Goal: Information Seeking & Learning: Learn about a topic

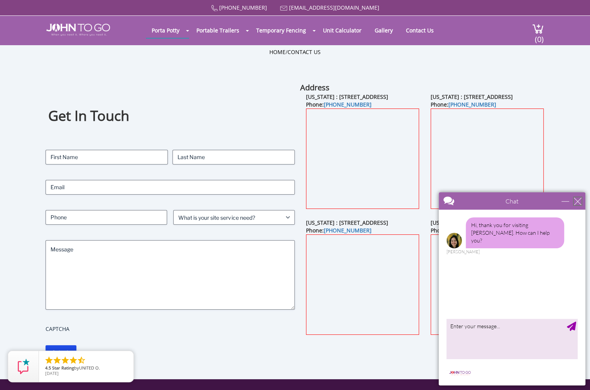
click at [578, 199] on div "close" at bounding box center [578, 201] width 8 height 8
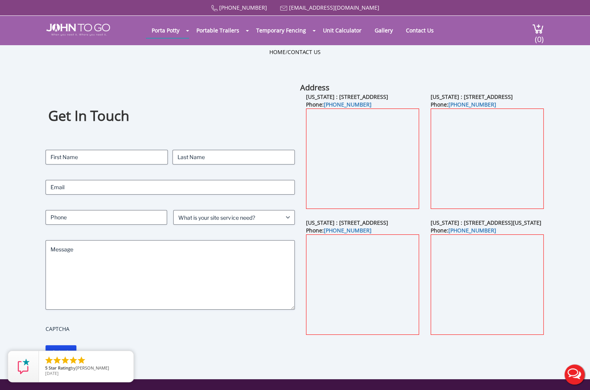
drag, startPoint x: 336, startPoint y: 98, endPoint x: 351, endPoint y: 101, distance: 15.5
click at [351, 101] on div "New Jersey : 21 Van Natta Drive, Ringwood, NJ 07456 Phone: (845) 957-9245" at bounding box center [362, 156] width 125 height 126
copy b "21 Van Natta Drive, Ringwood, NJ 07456"
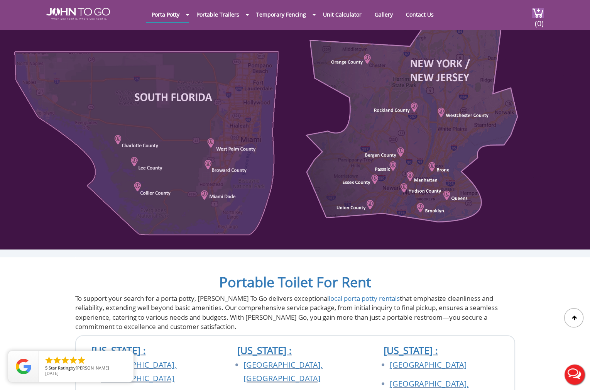
scroll to position [540, 0]
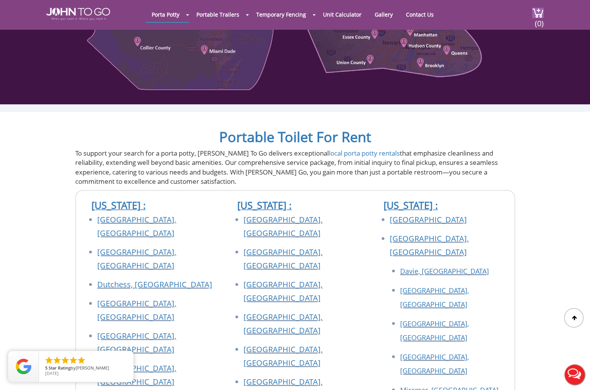
drag, startPoint x: 280, startPoint y: 12, endPoint x: 256, endPoint y: 14, distance: 24.0
click at [256, 14] on div at bounding box center [295, 195] width 590 height 390
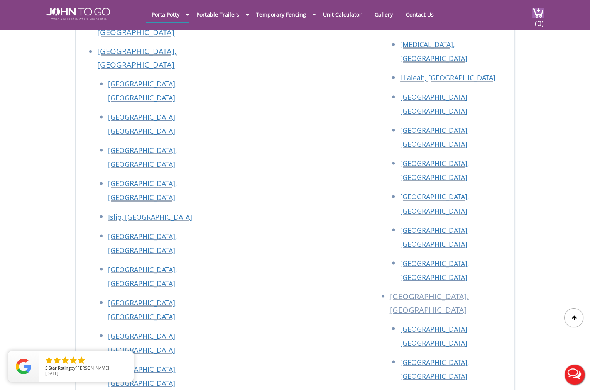
scroll to position [1264, 0]
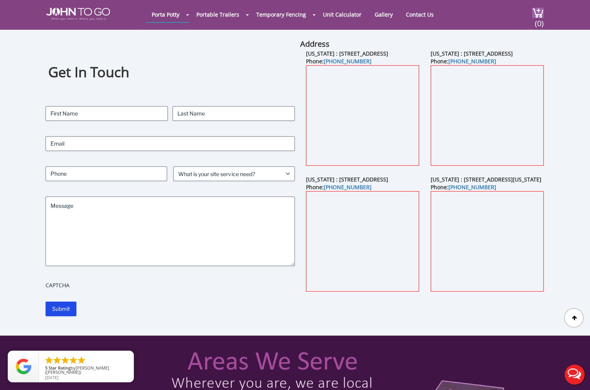
scroll to position [0, 0]
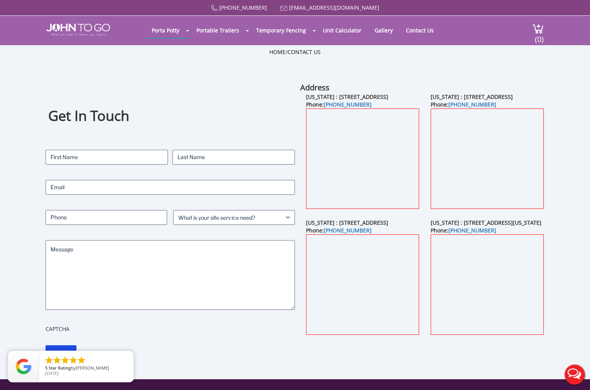
click at [579, 137] on div "Get In Touch Contact Name (Required) First Last Email (Required) Phone (Require…" at bounding box center [295, 230] width 590 height 297
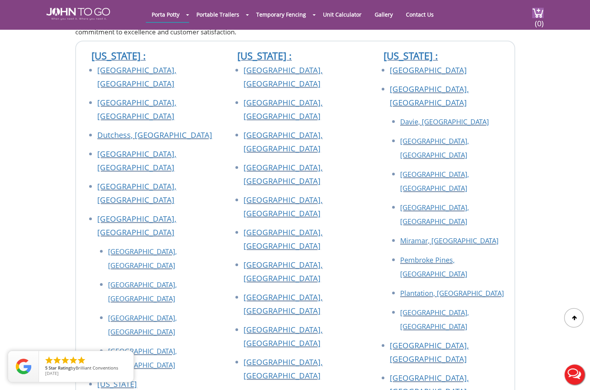
scroll to position [772, 0]
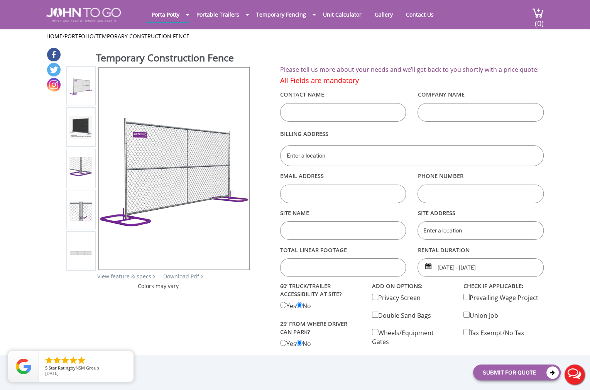
click at [79, 115] on div at bounding box center [80, 127] width 23 height 32
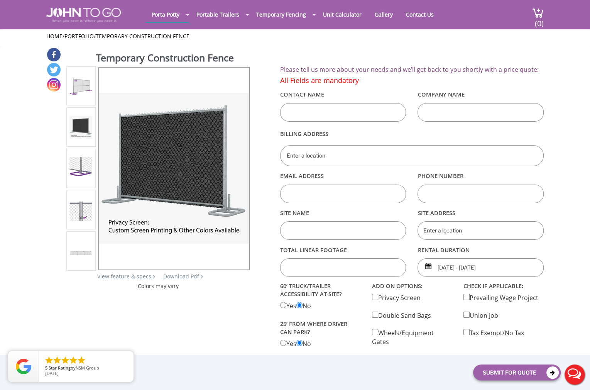
click at [78, 155] on div at bounding box center [80, 168] width 23 height 32
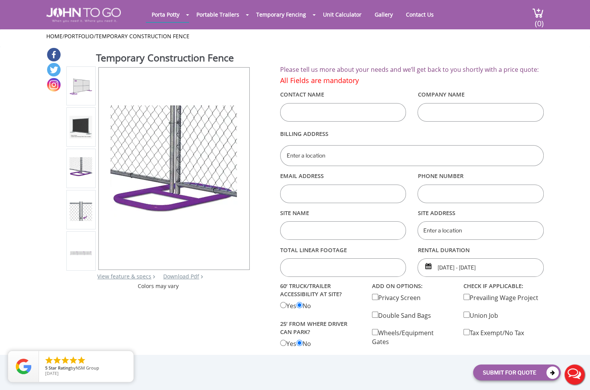
click at [80, 209] on img at bounding box center [80, 209] width 23 height 22
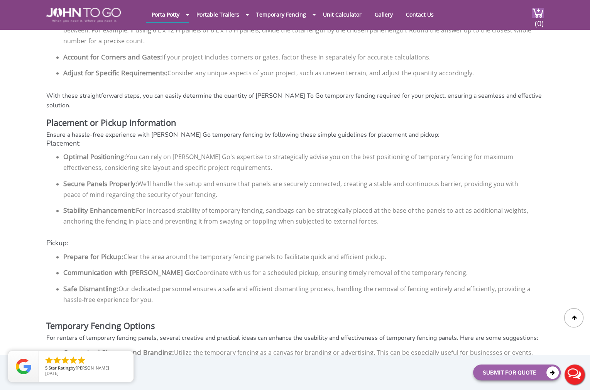
scroll to position [1080, 0]
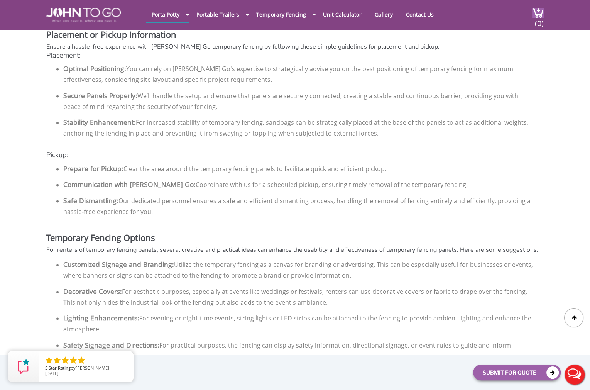
drag, startPoint x: 553, startPoint y: 158, endPoint x: 551, endPoint y: 166, distance: 8.1
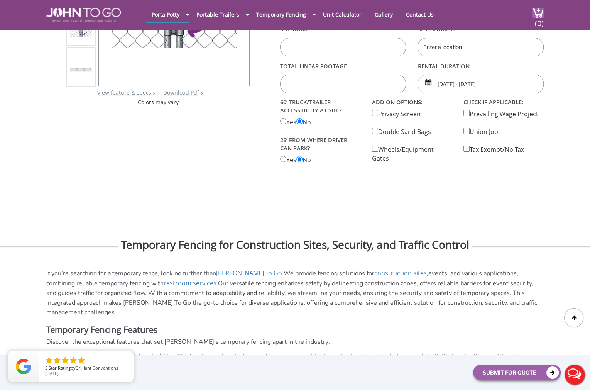
scroll to position [0, 0]
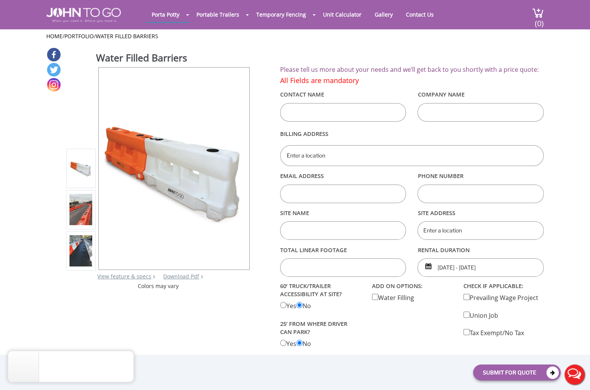
click at [342, 14] on link "Unit Calculator" at bounding box center [342, 14] width 50 height 15
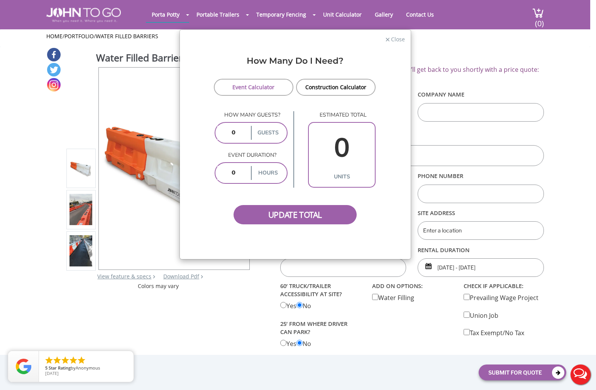
click at [379, 13] on div "× Close How Many Do I Need? Event Calculator Construction Calculator How many g…" at bounding box center [298, 195] width 596 height 390
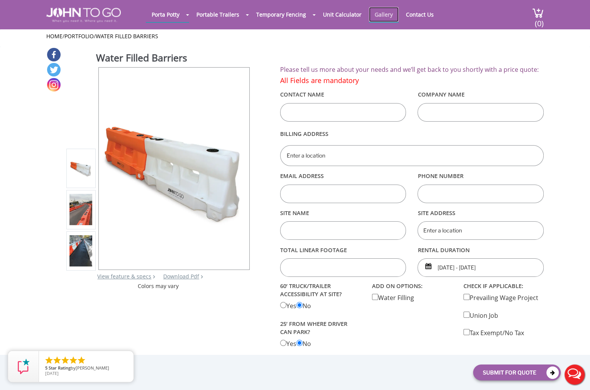
click at [377, 14] on link "Gallery" at bounding box center [384, 14] width 30 height 15
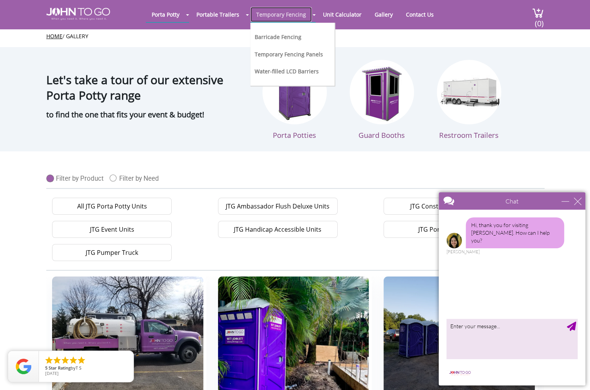
click at [280, 13] on link "Temporary Fencing" at bounding box center [280, 14] width 61 height 15
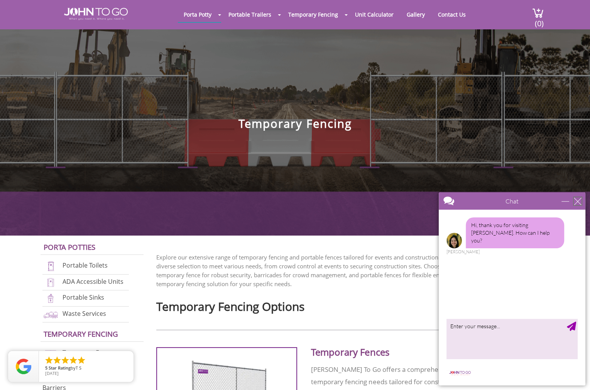
click at [579, 198] on div "close" at bounding box center [578, 201] width 8 height 8
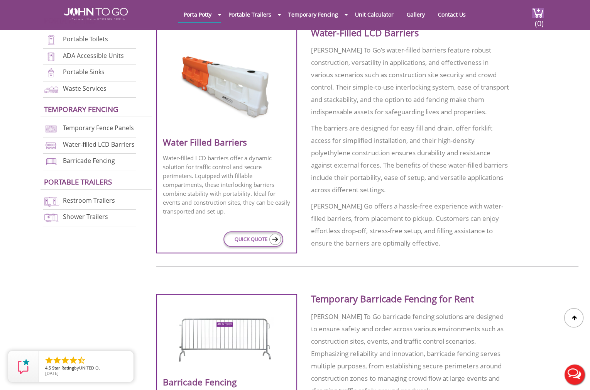
scroll to position [964, 0]
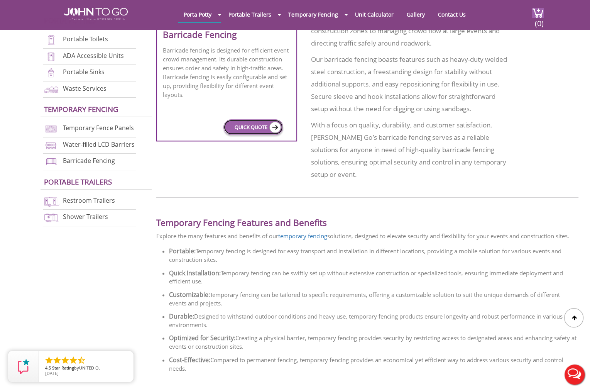
click at [245, 119] on link "QUICK QUOTE" at bounding box center [253, 126] width 60 height 15
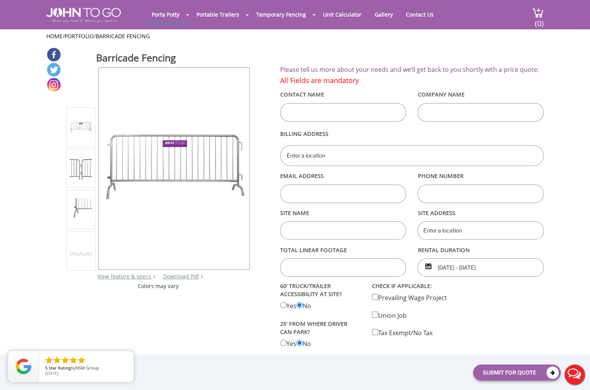
click at [79, 7] on link at bounding box center [96, 11] width 100 height 22
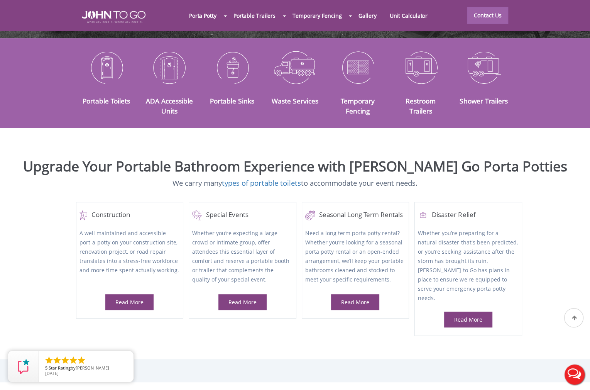
scroll to position [270, 0]
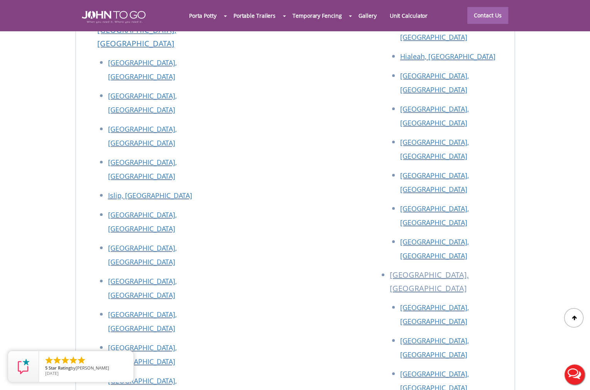
scroll to position [3438, 0]
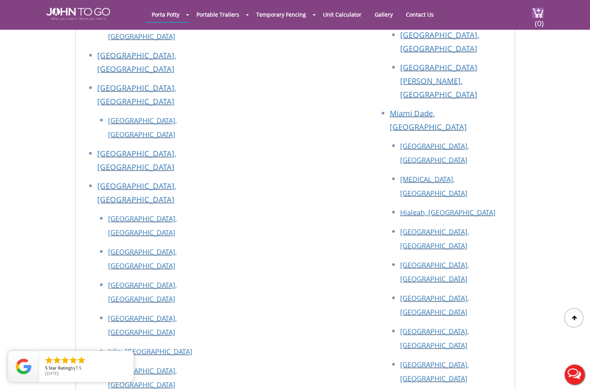
scroll to position [1736, 0]
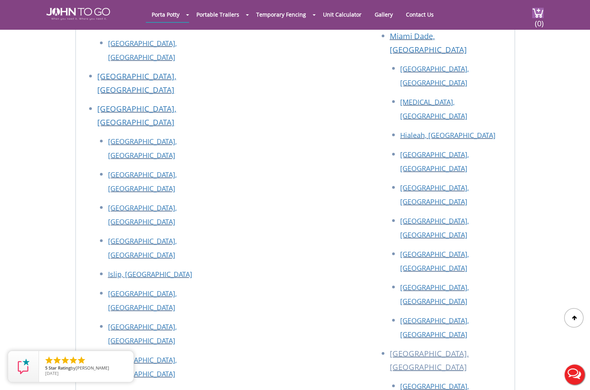
click at [508, 140] on div "Florida : Tampa Broward County, FL Davie, FL Deerfield Beach, FL Fort Lauderdal…" at bounding box center [441, 48] width 146 height 1049
click at [275, 156] on div "New Jersey : Bergen County, NJ Essex County, NJ Hudson County, NJ Middlesex Cou…" at bounding box center [295, 48] width 146 height 1049
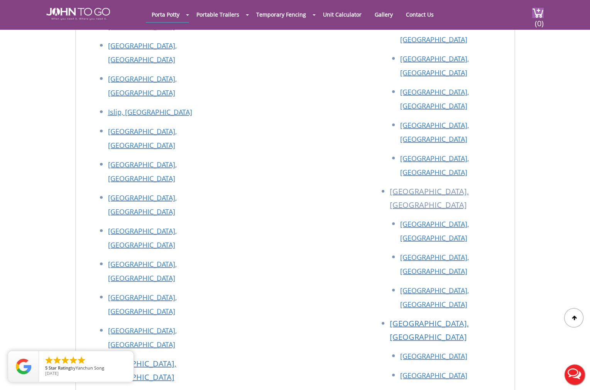
scroll to position [1899, 0]
